Goal: Task Accomplishment & Management: Use online tool/utility

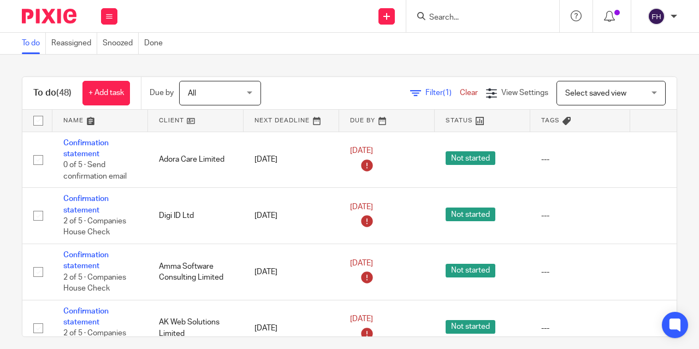
click at [446, 11] on form at bounding box center [486, 16] width 116 height 14
click at [452, 15] on input "Search" at bounding box center [477, 18] width 98 height 10
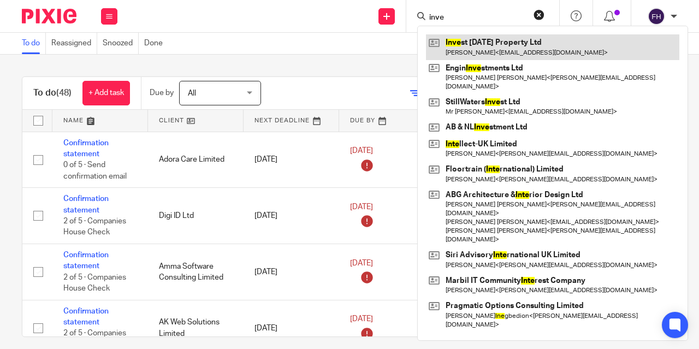
type input "inve"
click at [464, 49] on link at bounding box center [552, 46] width 253 height 25
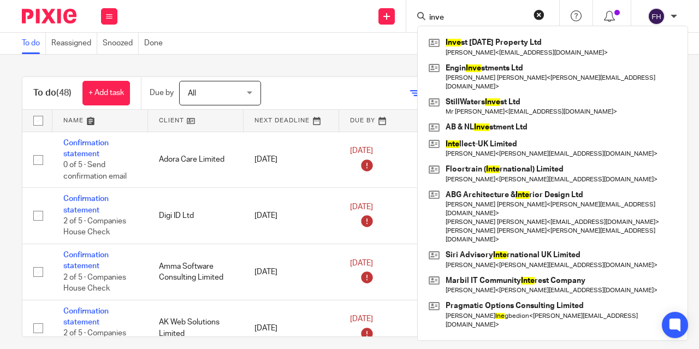
click at [314, 32] on div "Send new email Create task Add client inve Inve st Today Property Ltd Atchuta N…" at bounding box center [413, 16] width 570 height 32
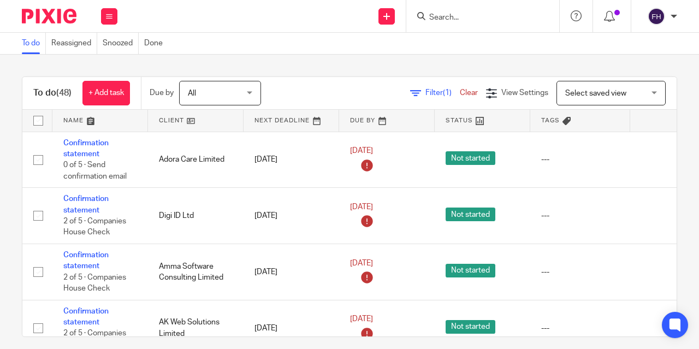
click at [314, 32] on div "Send new email Create task Add client Get Support Contact Support Help Document…" at bounding box center [413, 16] width 570 height 32
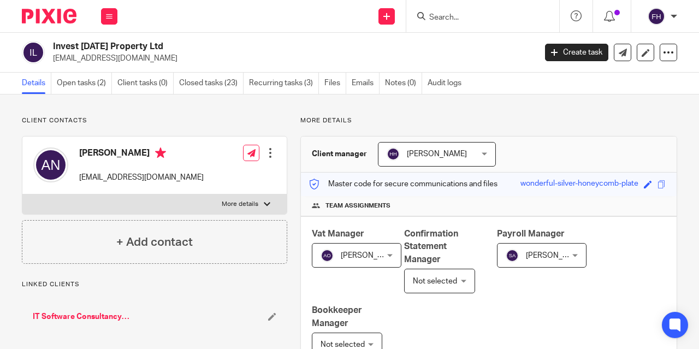
scroll to position [324, 0]
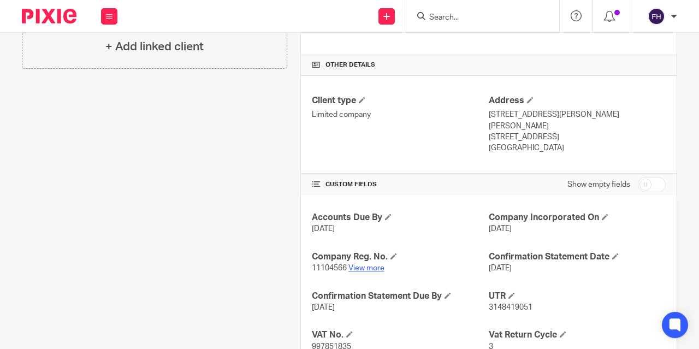
click at [360, 264] on link "View more" at bounding box center [366, 268] width 36 height 8
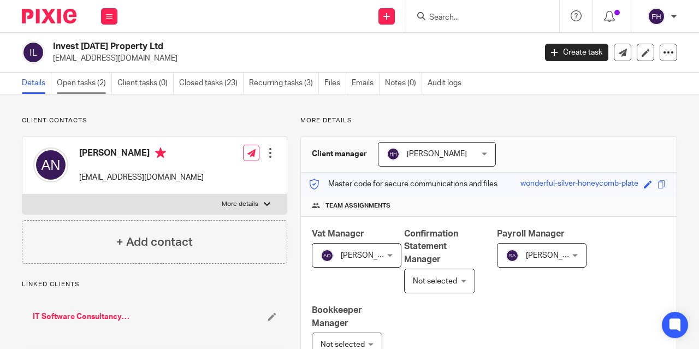
click at [73, 91] on link "Open tasks (2)" at bounding box center [84, 83] width 55 height 21
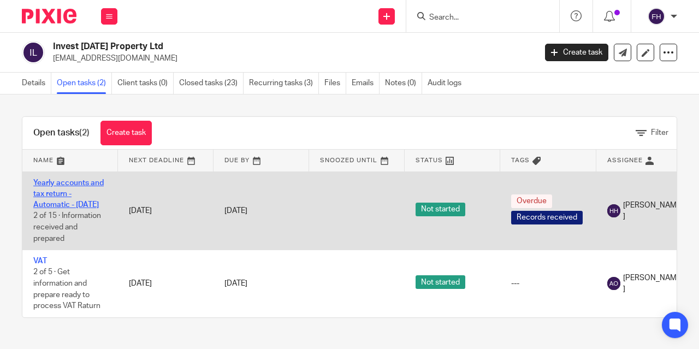
click at [81, 184] on link "Yearly accounts and tax return - Automatic - [DATE]" at bounding box center [68, 194] width 70 height 30
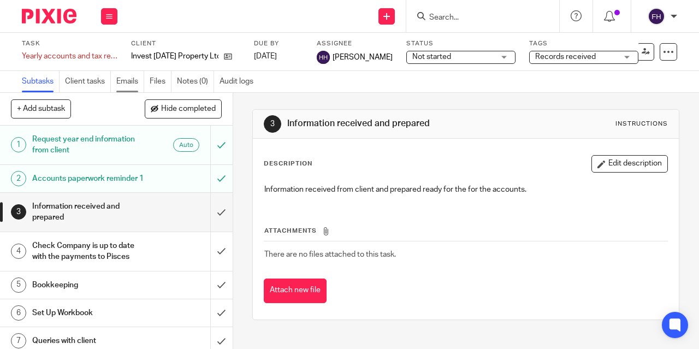
click at [128, 79] on link "Emails" at bounding box center [130, 81] width 28 height 21
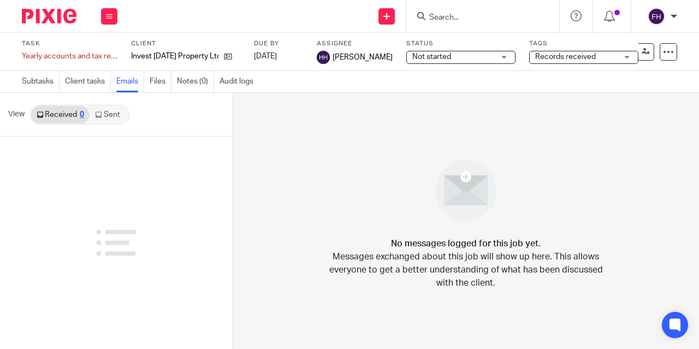
click at [149, 82] on ul "Subtasks Client tasks Emails Files Notes (0) Audit logs" at bounding box center [143, 81] width 242 height 21
click at [155, 81] on link "Files" at bounding box center [161, 81] width 22 height 21
